Goal: Transaction & Acquisition: Purchase product/service

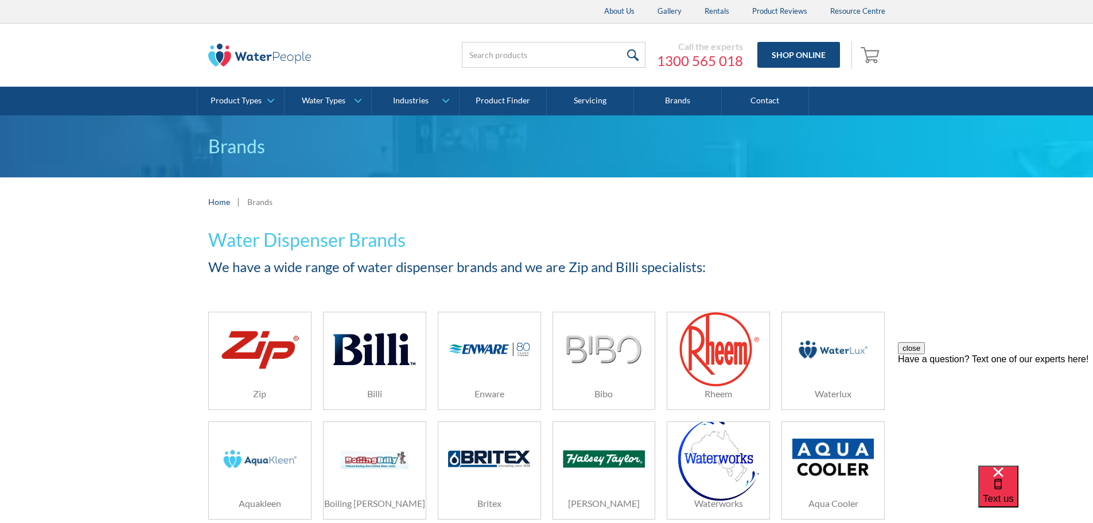
click at [285, 349] on img at bounding box center [259, 349] width 81 height 49
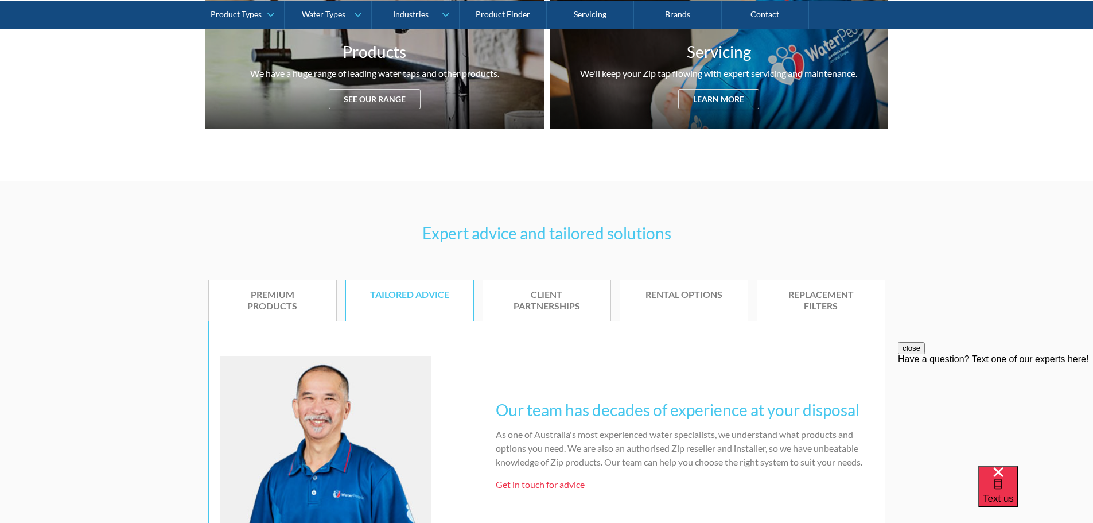
scroll to position [230, 0]
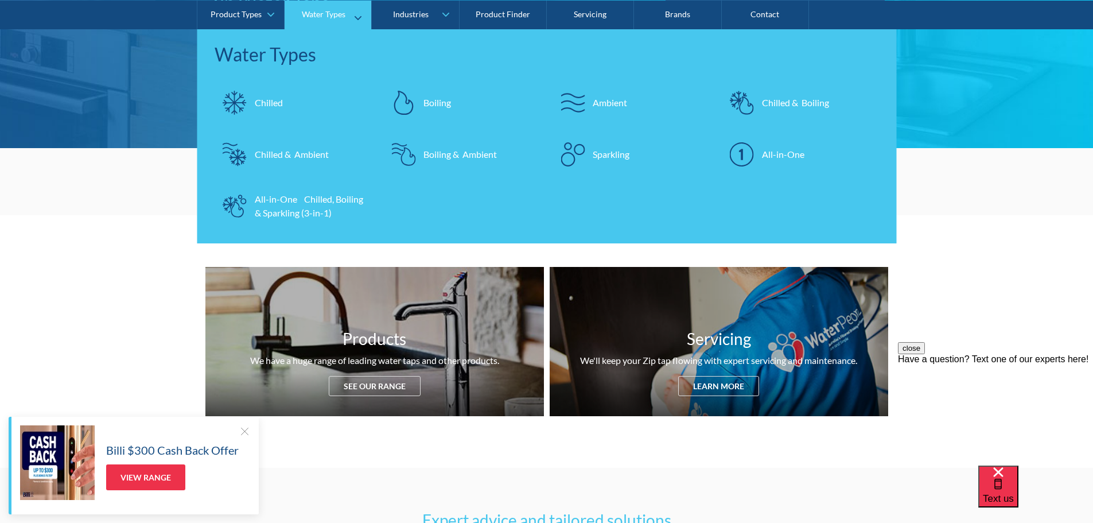
click at [795, 112] on link "Chilled & Boiling" at bounding box center [801, 102] width 158 height 40
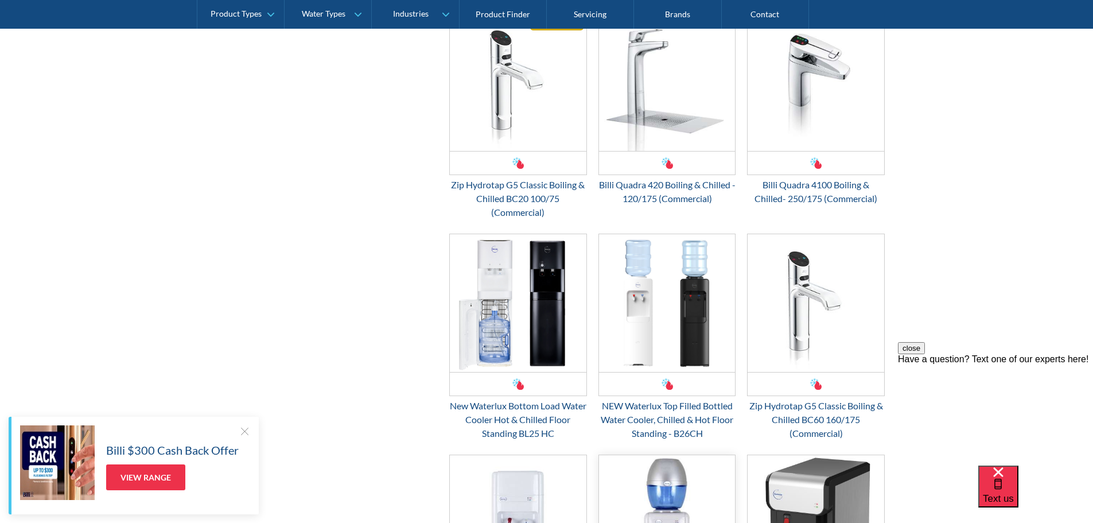
scroll to position [1377, 0]
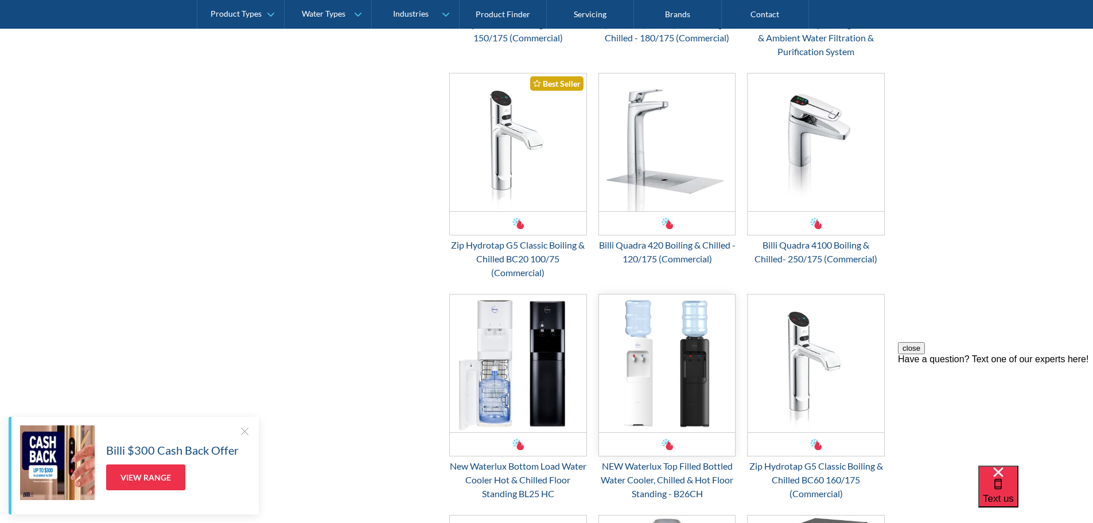
click at [632, 373] on img "Email Form 3" at bounding box center [667, 363] width 137 height 138
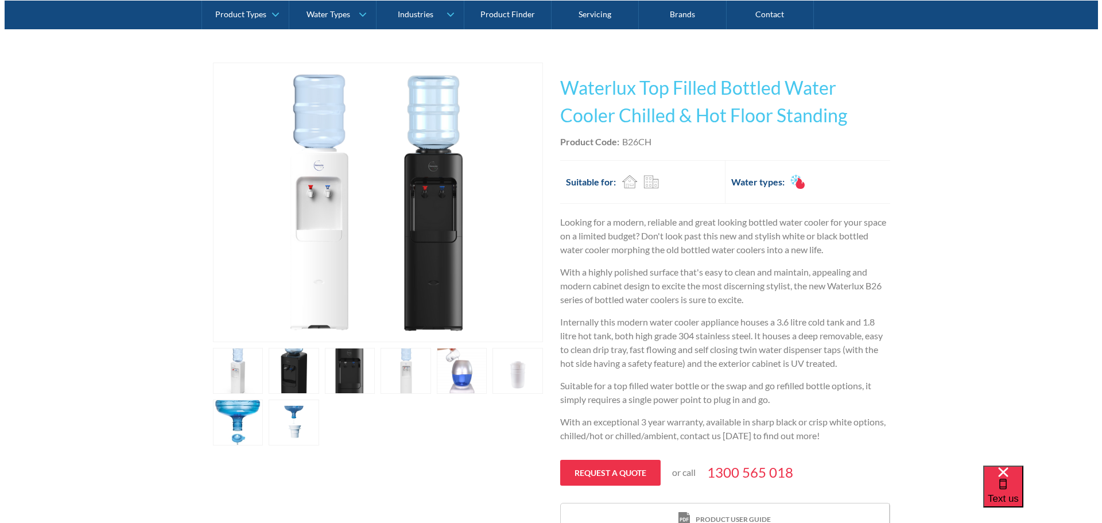
scroll to position [230, 0]
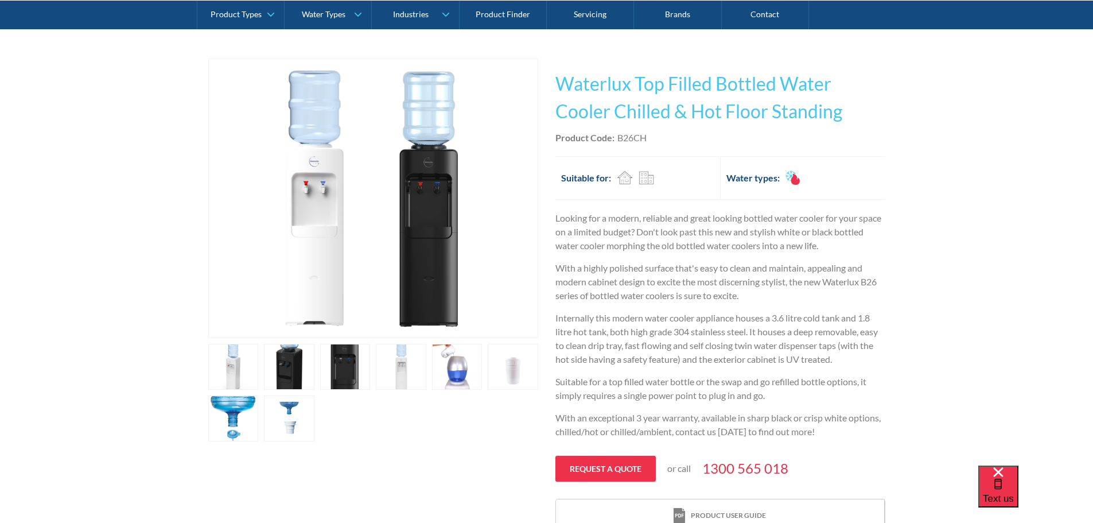
click at [302, 180] on img "open lightbox" at bounding box center [373, 198] width 278 height 278
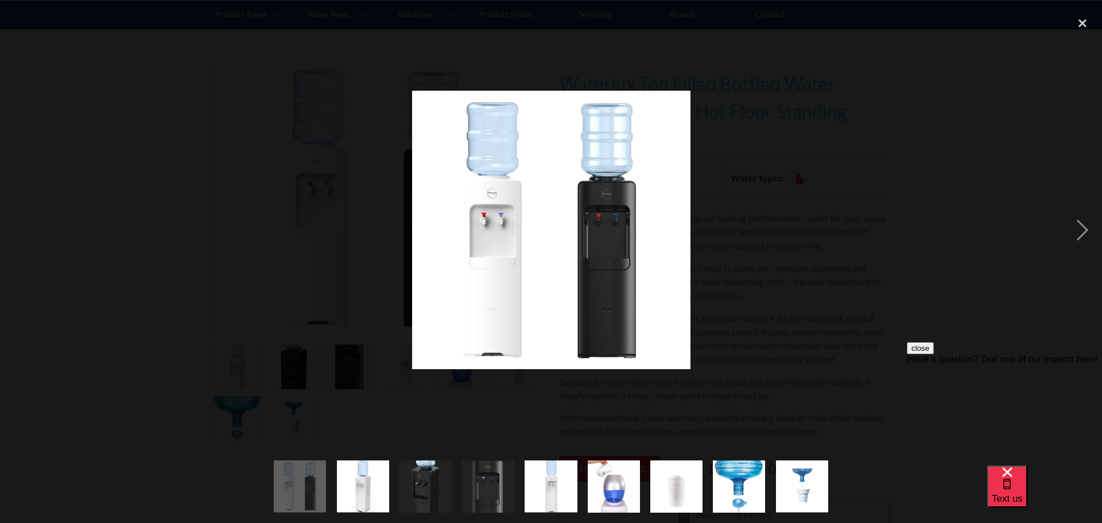
scroll to position [0, 0]
click at [1070, 234] on div "next image" at bounding box center [1082, 229] width 39 height 439
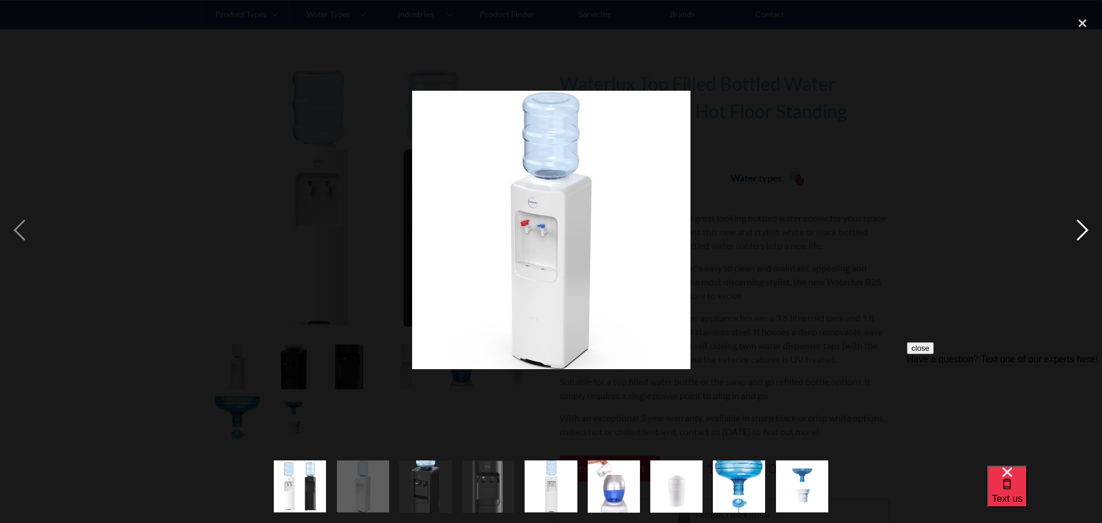
click at [1070, 234] on div "next image" at bounding box center [1082, 229] width 39 height 439
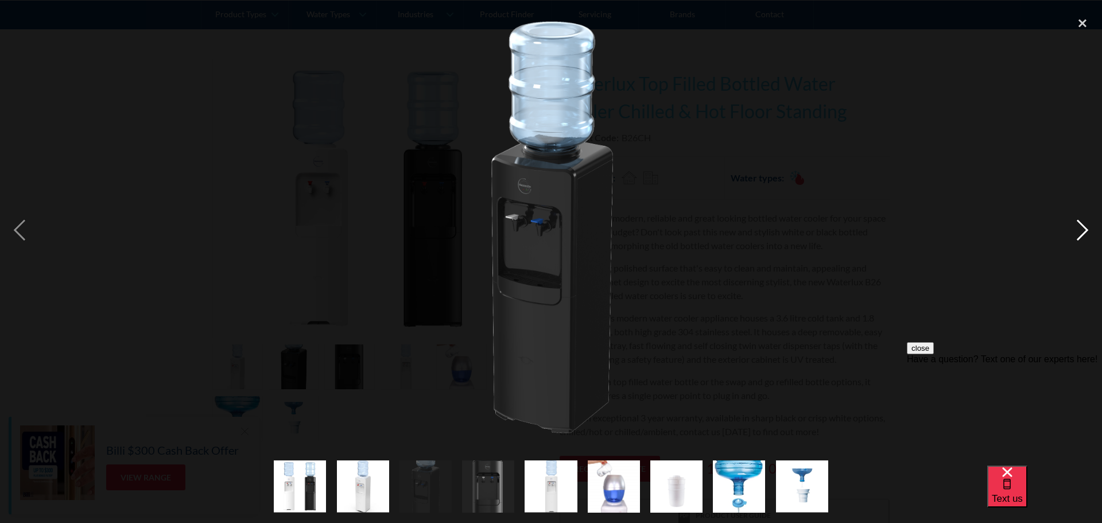
click at [1070, 234] on div "next image" at bounding box center [1082, 229] width 39 height 439
